Goal: Task Accomplishment & Management: Use online tool/utility

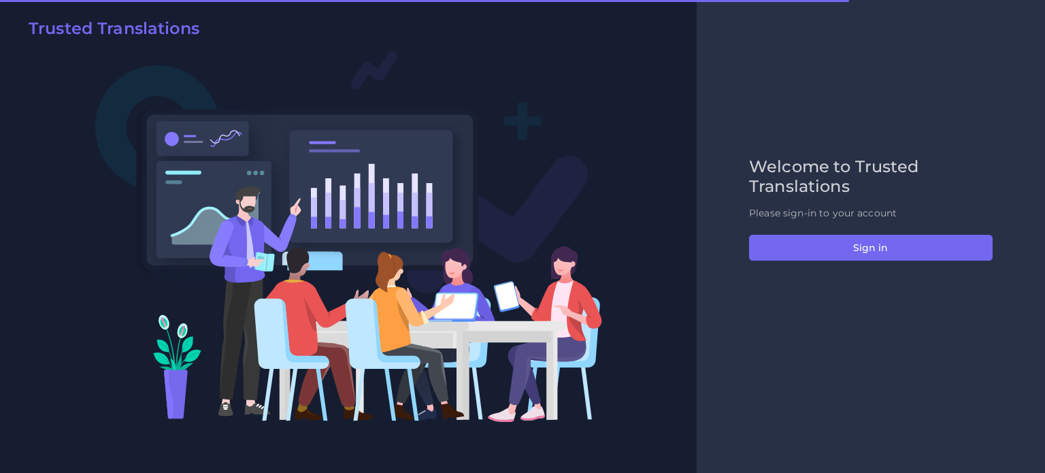
click at [865, 261] on div "Welcome to Trusted Translations Please sign-in to your account Sign in" at bounding box center [871, 236] width 272 height 158
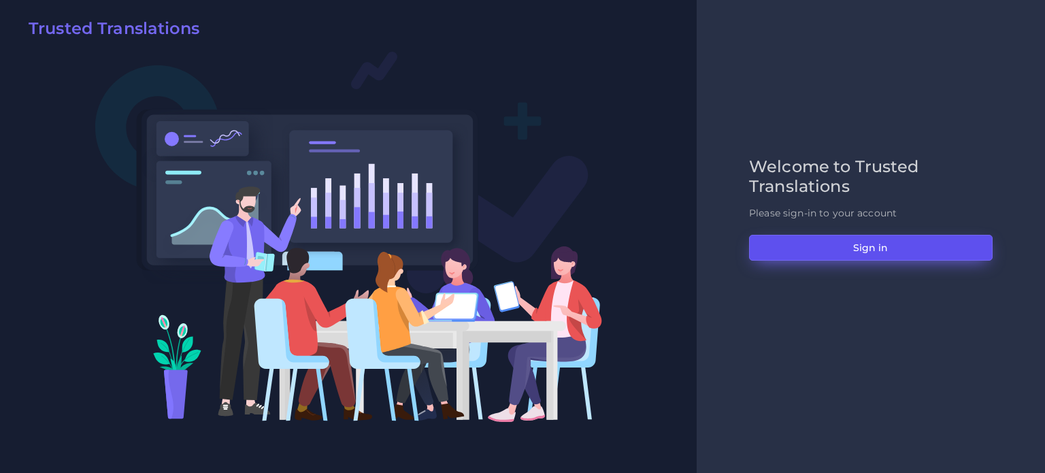
click at [865, 253] on button "Sign in" at bounding box center [871, 248] width 244 height 26
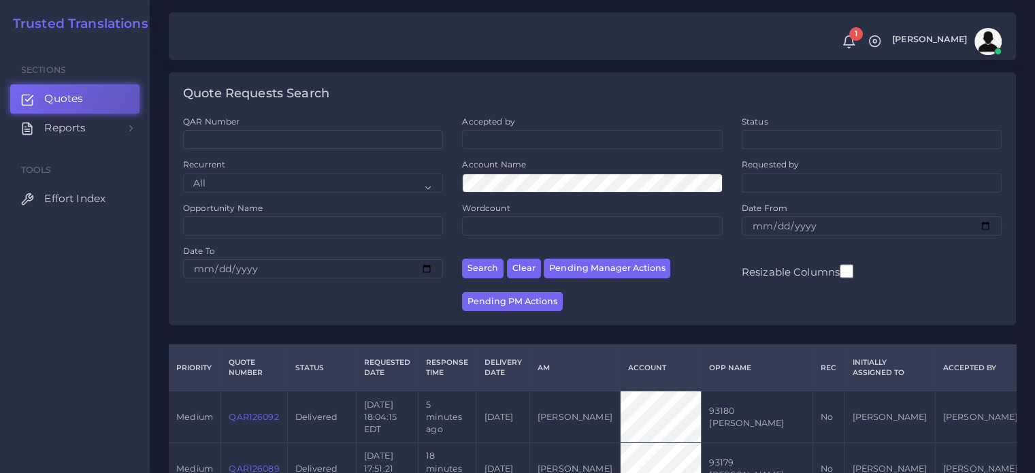
scroll to position [68, 0]
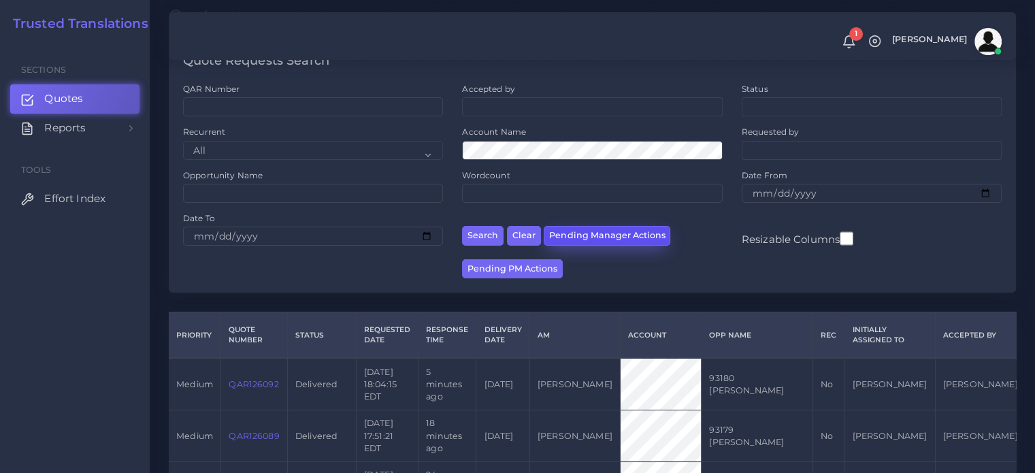
click at [580, 233] on button "Pending Manager Actions" at bounding box center [606, 236] width 127 height 20
select select "awaiting_manager_initial_review"
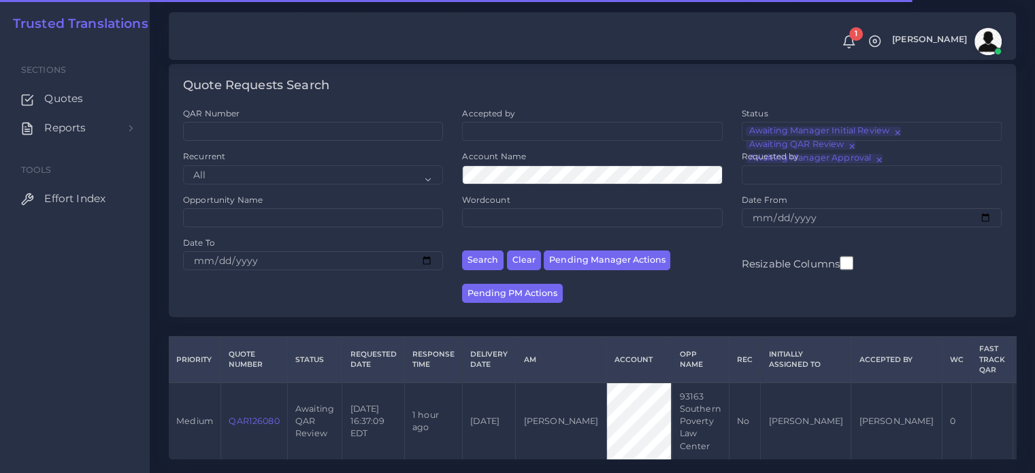
scroll to position [67, 0]
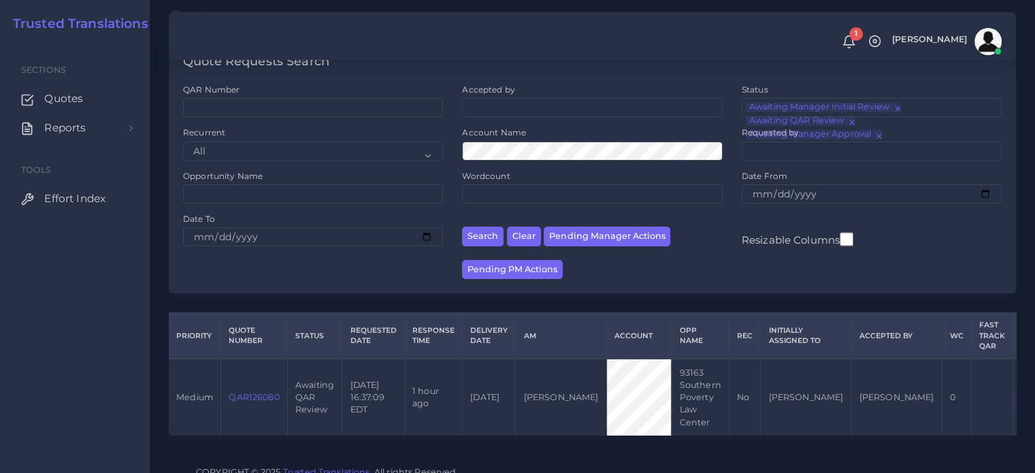
click at [1021, 397] on button "QAR Review" at bounding box center [1047, 398] width 52 height 28
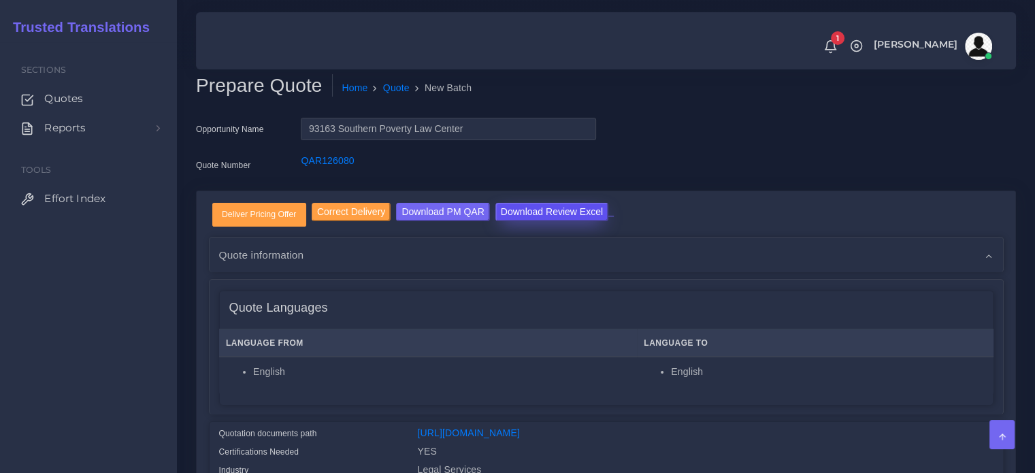
click at [577, 212] on input "Download Review Excel" at bounding box center [551, 212] width 113 height 18
click at [272, 205] on input "Deliver Pricing Offer" at bounding box center [259, 214] width 93 height 22
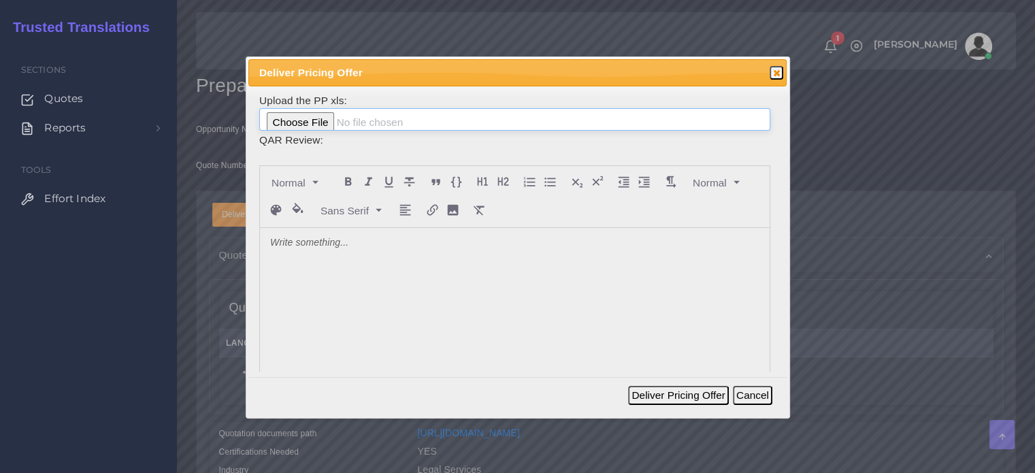
click at [293, 117] on input "file" at bounding box center [514, 119] width 511 height 23
type input "C:\fakepath\126080_Southern_Poverty_Law_Center_review.xlsx"
click at [707, 391] on button "Deliver Pricing Offer" at bounding box center [678, 395] width 100 height 19
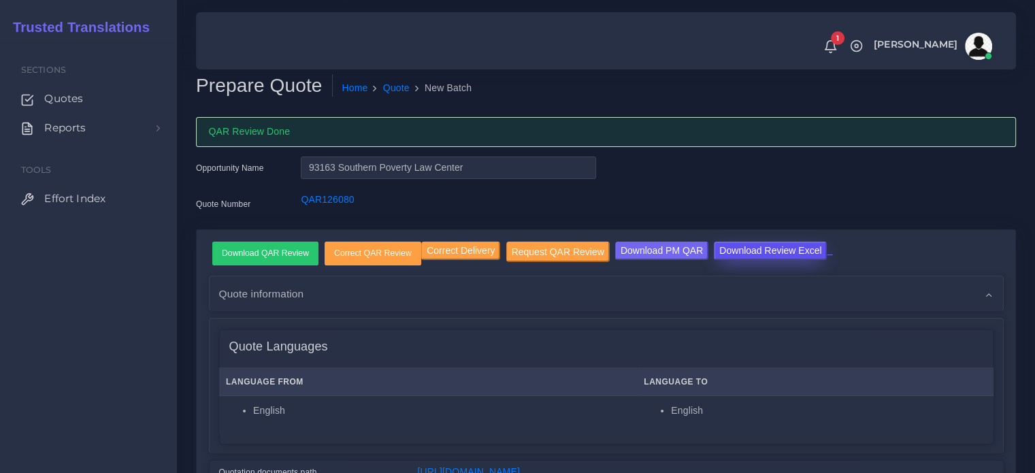
click at [756, 250] on input "Download Review Excel" at bounding box center [770, 250] width 113 height 18
click at [334, 201] on link "QAR126080" at bounding box center [327, 199] width 53 height 11
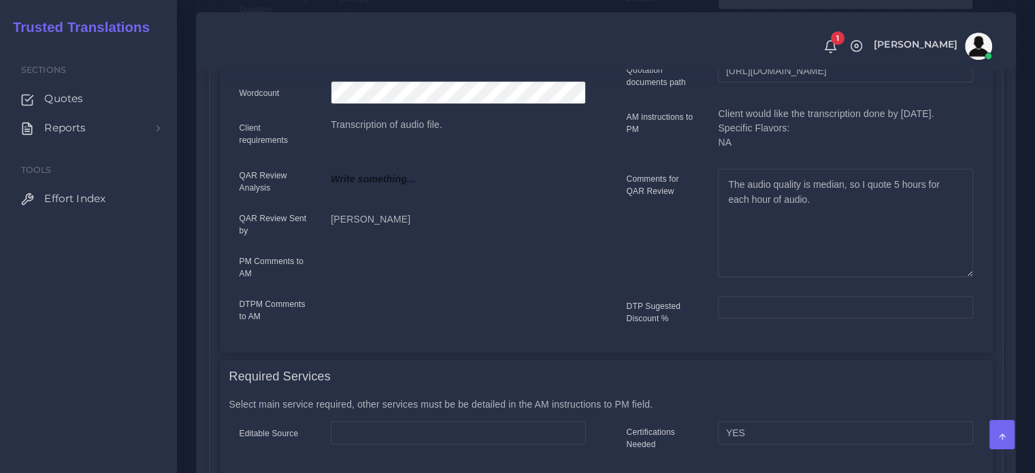
scroll to position [272, 0]
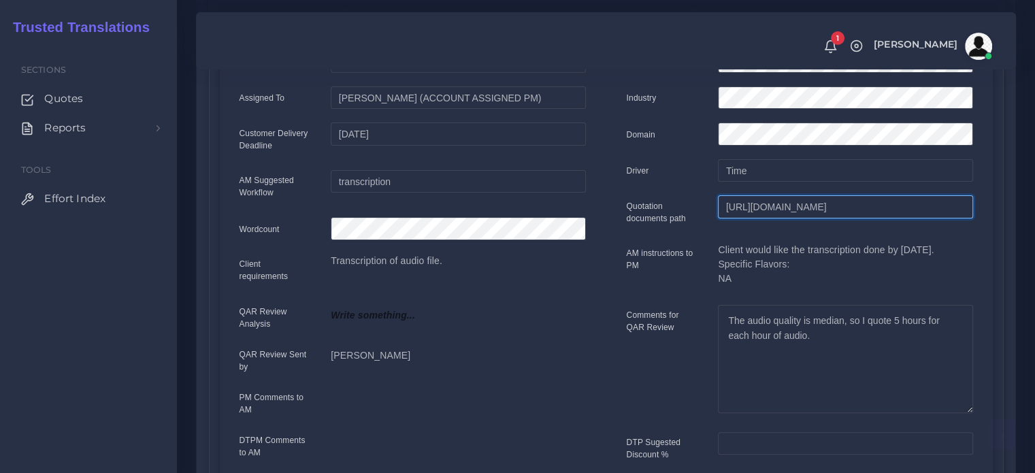
click at [782, 214] on input "[URL][DOMAIN_NAME]" at bounding box center [845, 206] width 254 height 23
click at [782, 213] on input "[URL][DOMAIN_NAME]" at bounding box center [845, 206] width 254 height 23
